Goal: Task Accomplishment & Management: Use online tool/utility

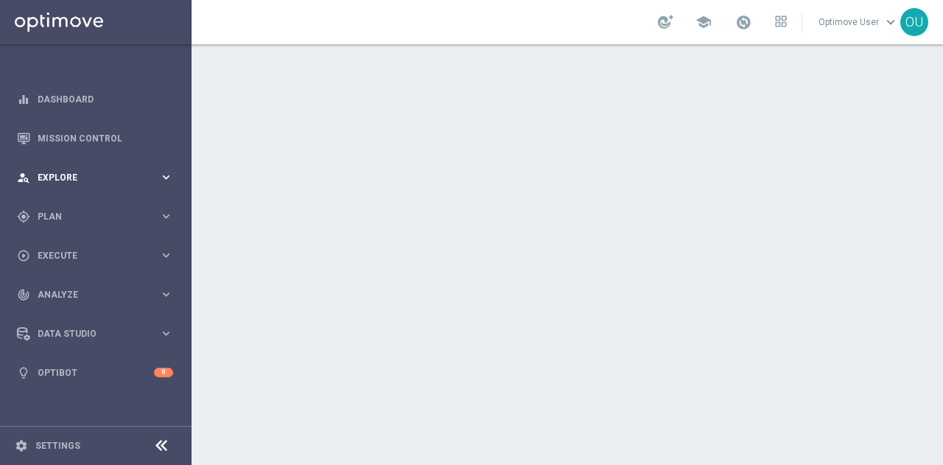
click at [115, 184] on div "person_search Explore keyboard_arrow_right" at bounding box center [95, 177] width 190 height 39
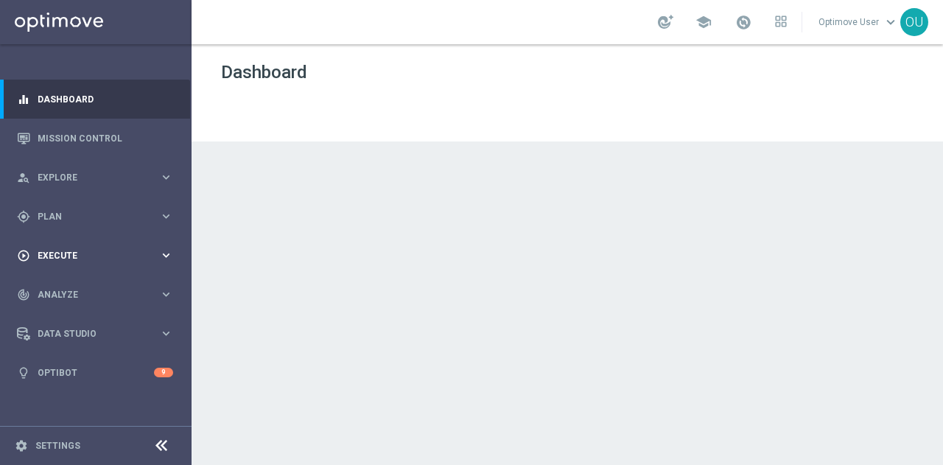
click at [103, 257] on span "Execute" at bounding box center [99, 255] width 122 height 9
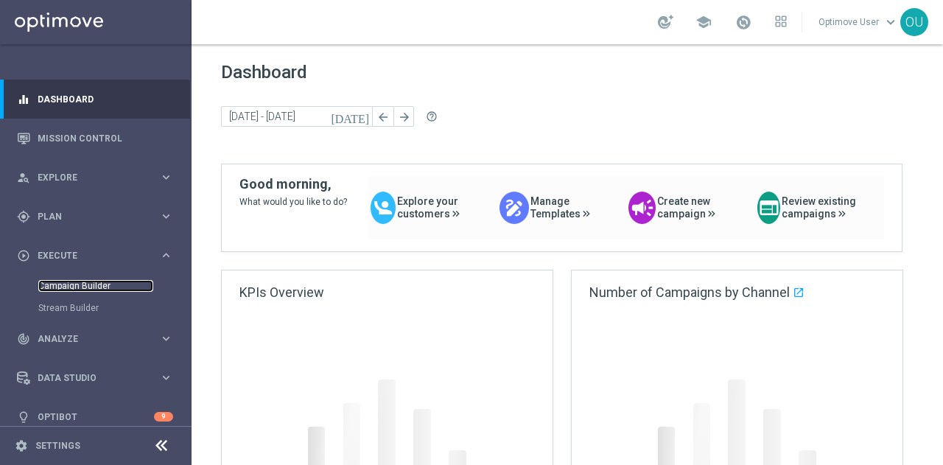
click at [85, 281] on link "Campaign Builder" at bounding box center [95, 286] width 115 height 12
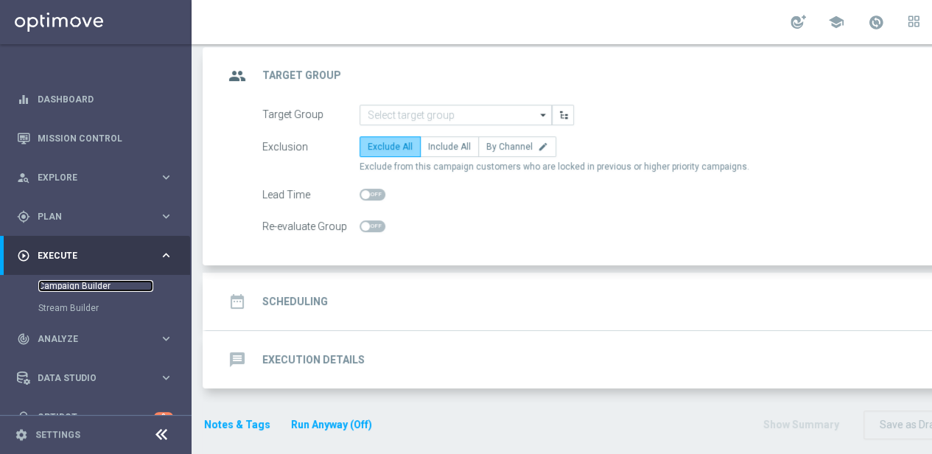
scroll to position [85, 0]
click at [161, 437] on icon at bounding box center [162, 435] width 18 height 18
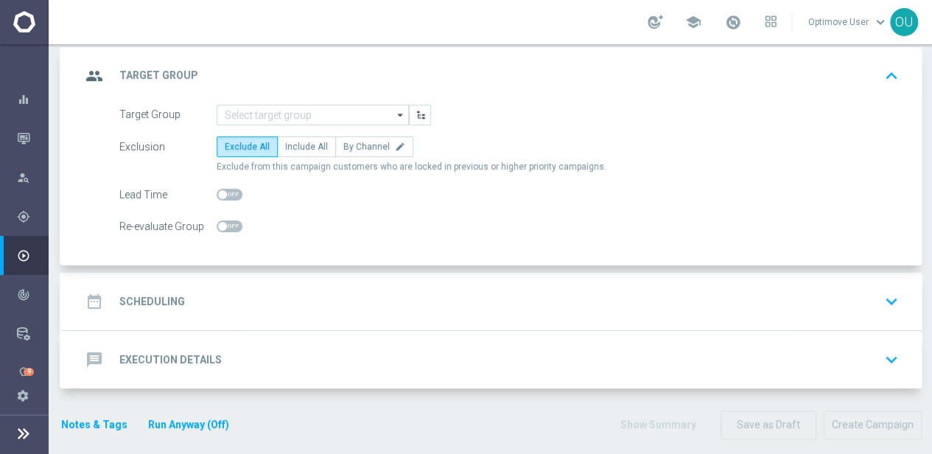
click at [242, 356] on div "message Execution Details keyboard_arrow_down" at bounding box center [492, 360] width 823 height 28
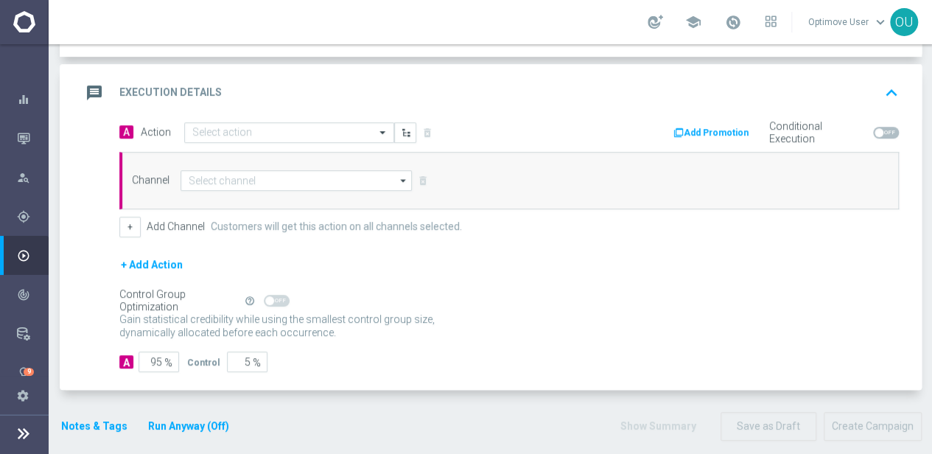
scroll to position [190, 0]
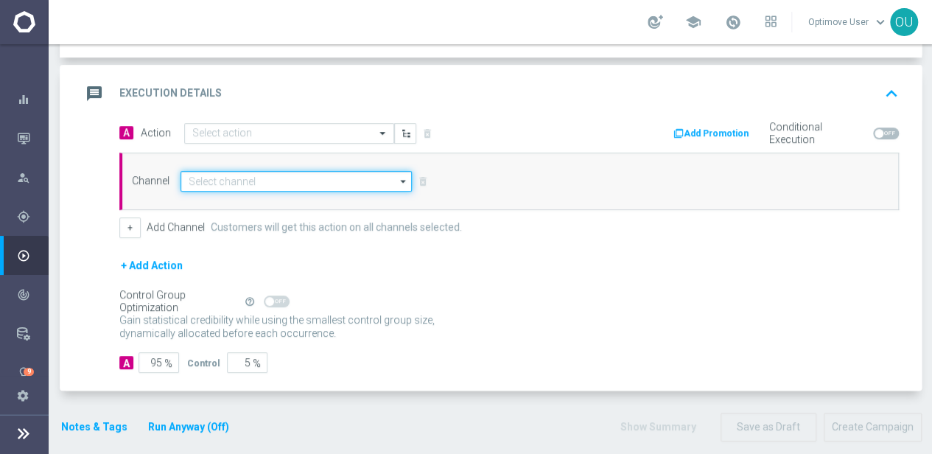
click at [239, 171] on input at bounding box center [296, 181] width 231 height 21
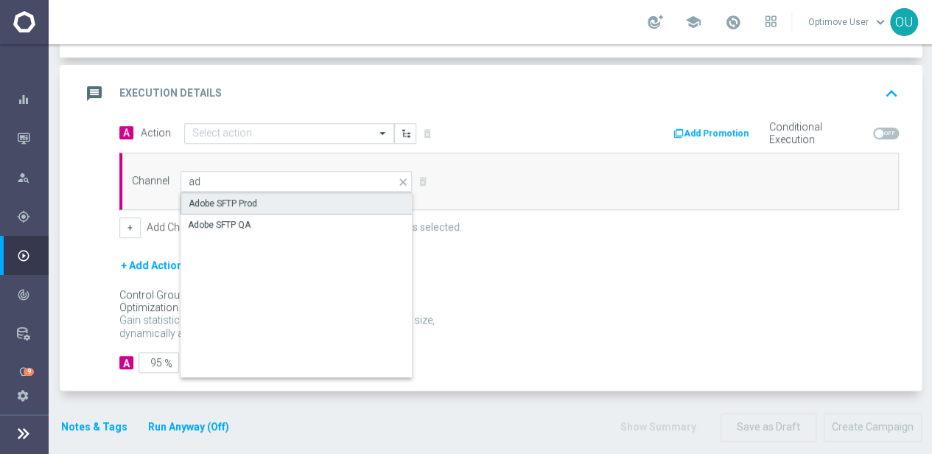
click at [252, 197] on div "Adobe SFTP Prod" at bounding box center [223, 203] width 69 height 13
type input "Adobe SFTP Prod"
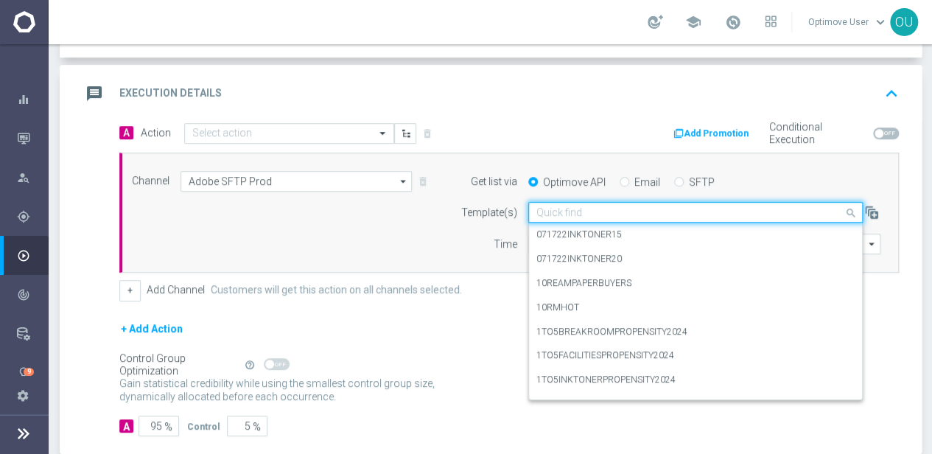
click at [610, 202] on div "Quick find" at bounding box center [695, 212] width 335 height 21
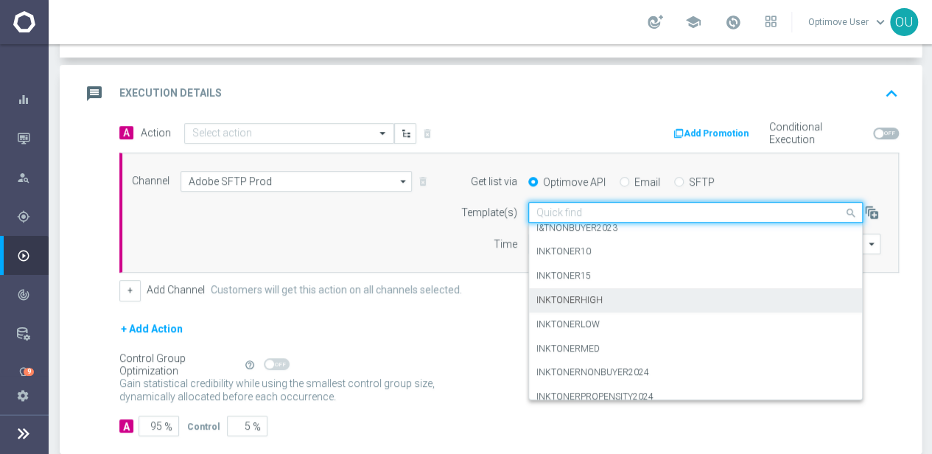
scroll to position [1882, 0]
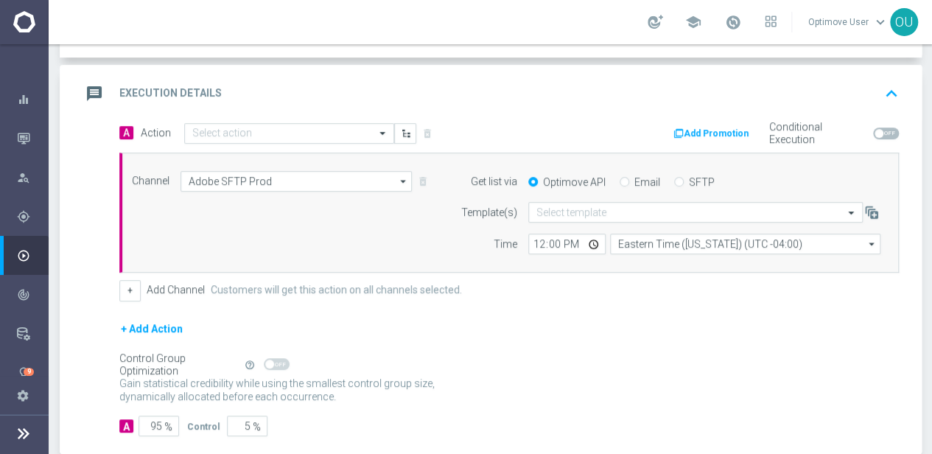
click at [461, 358] on div "Control Group Optimization Self Optimizing Campaign help_outline" at bounding box center [509, 365] width 780 height 16
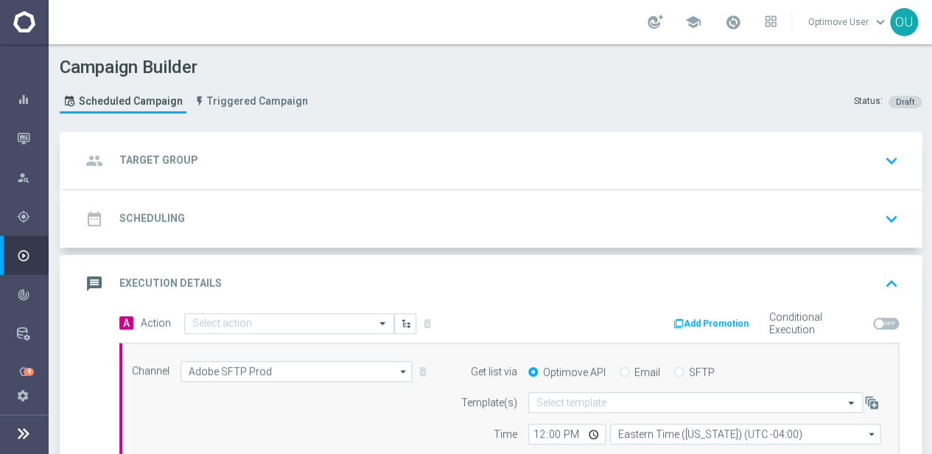
scroll to position [0, 12]
